Goal: Check status: Check status

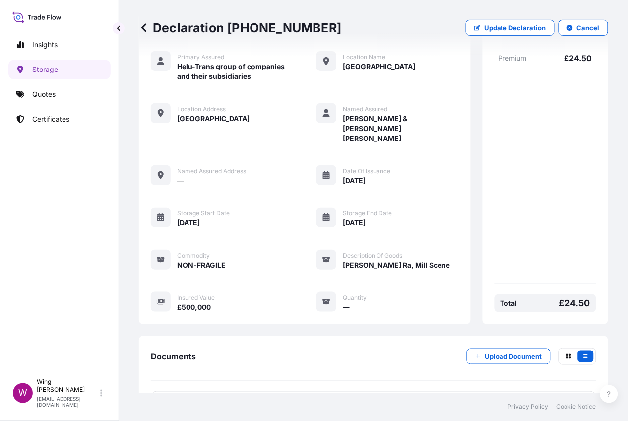
scroll to position [69, 0]
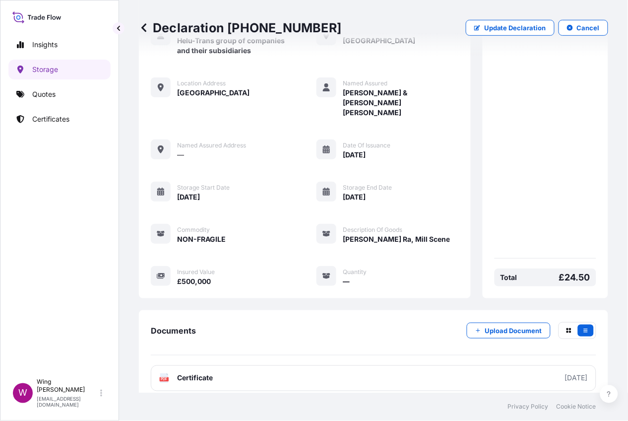
click at [86, 235] on div "Insights Storage Quotes Certificates" at bounding box center [59, 200] width 102 height 348
click at [457, 175] on div "Declaration details Primary Assured Helu-Trans group of companies and their sub…" at bounding box center [305, 142] width 332 height 311
click at [45, 68] on p "Storage" at bounding box center [45, 70] width 26 height 10
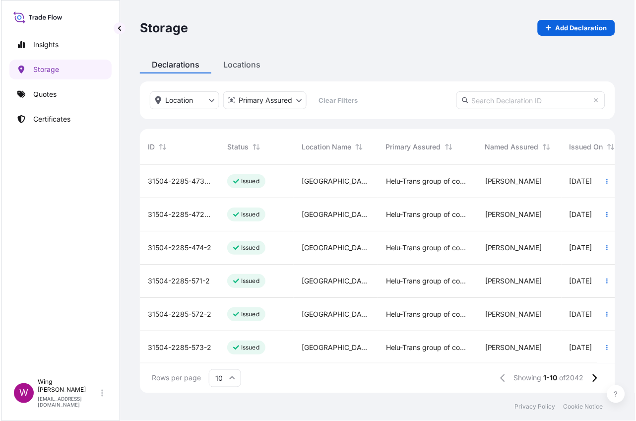
scroll to position [224, 467]
click at [49, 69] on p "Storage" at bounding box center [45, 70] width 26 height 10
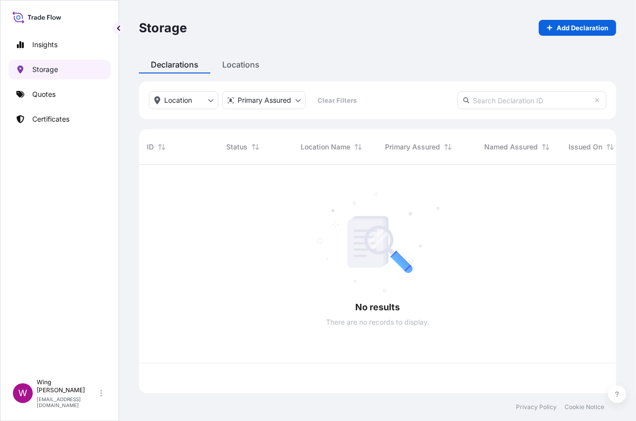
scroll to position [224, 467]
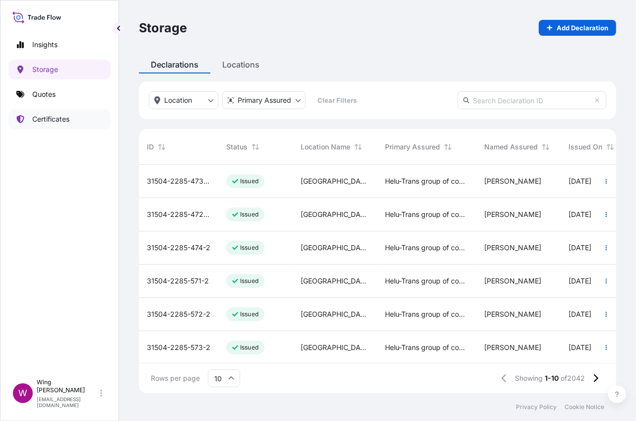
click at [50, 120] on p "Certificates" at bounding box center [50, 119] width 37 height 10
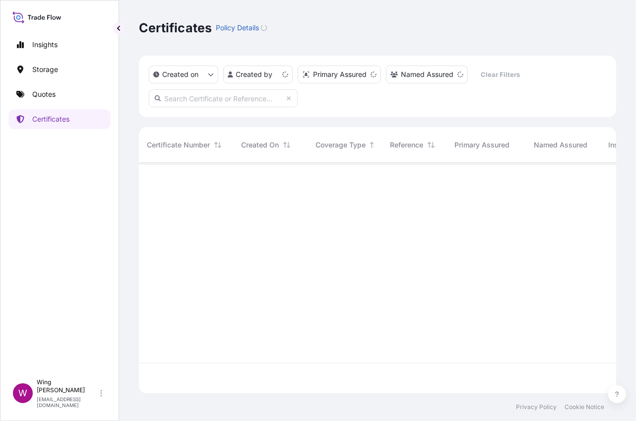
scroll to position [226, 467]
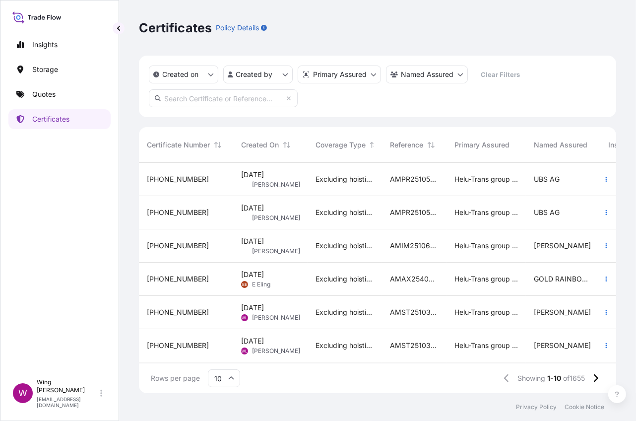
click at [264, 177] on span "[DATE]" at bounding box center [252, 175] width 23 height 10
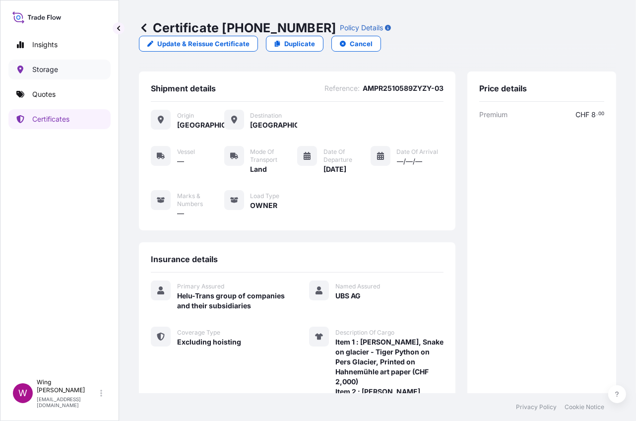
click at [47, 70] on p "Storage" at bounding box center [45, 70] width 26 height 10
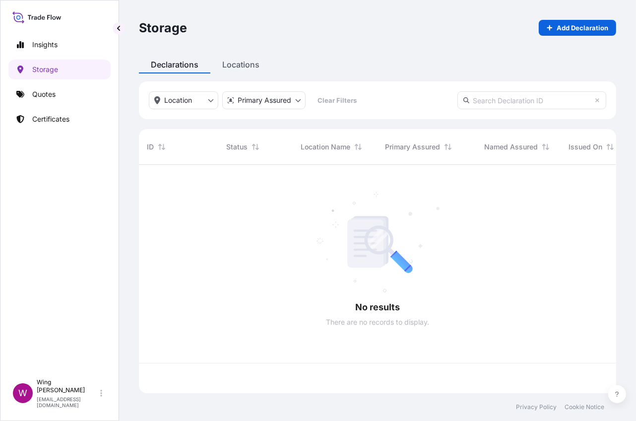
scroll to position [224, 467]
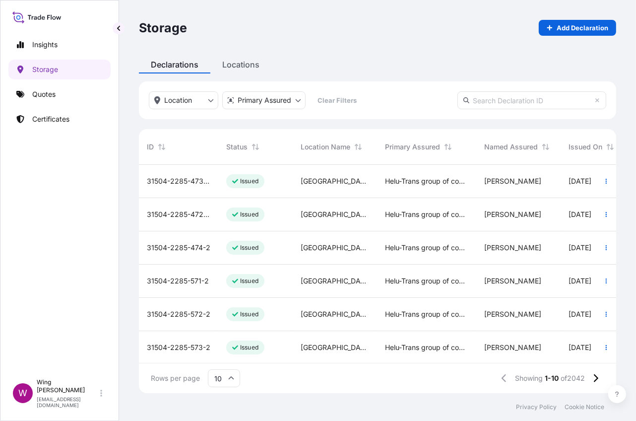
click at [202, 182] on span "31504-2285-473-2" at bounding box center [179, 181] width 64 height 10
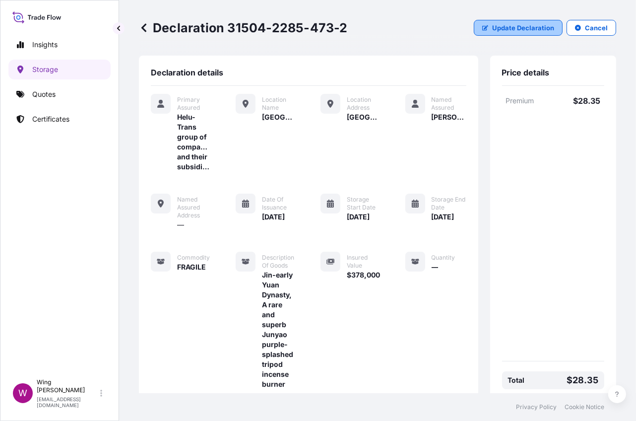
click at [528, 33] on button "Update Declaration" at bounding box center [518, 28] width 89 height 16
click at [524, 30] on p "Update Declaration" at bounding box center [523, 28] width 62 height 10
click at [520, 31] on p "Update Declaration" at bounding box center [523, 28] width 62 height 10
